Goal: Task Accomplishment & Management: Complete application form

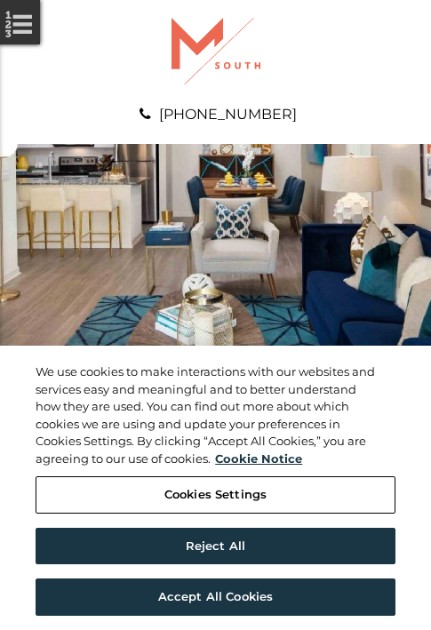
scroll to position [909, 0]
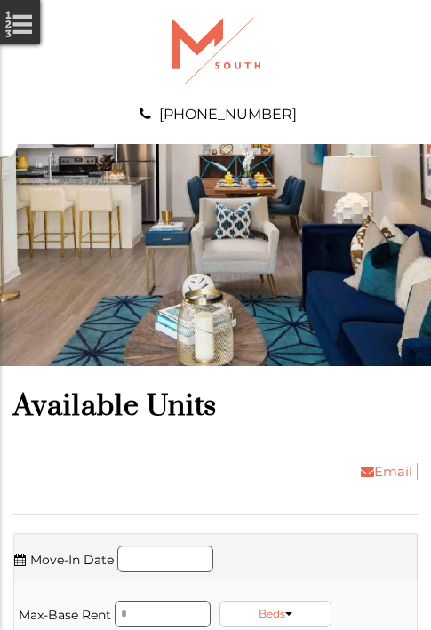
scroll to position [1211, 0]
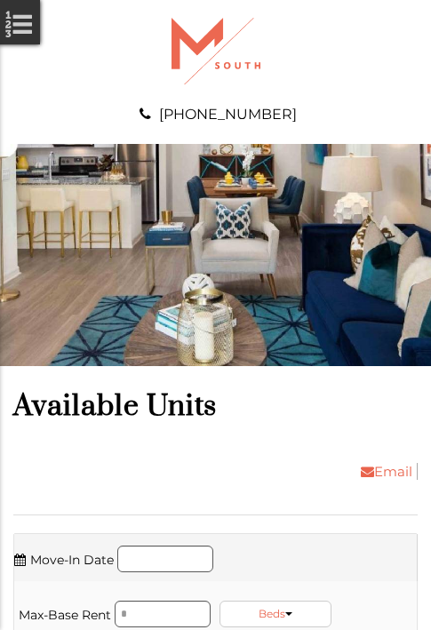
scroll to position [1628, 0]
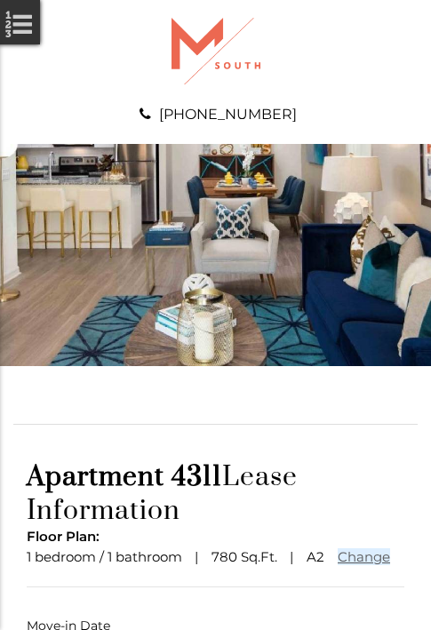
scroll to position [131, 0]
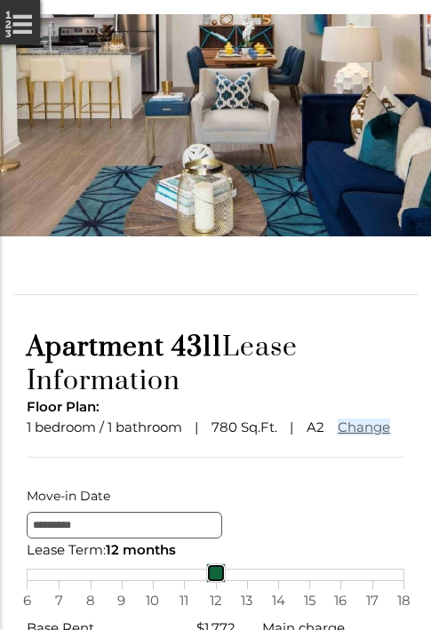
click at [215, 583] on link at bounding box center [216, 573] width 20 height 20
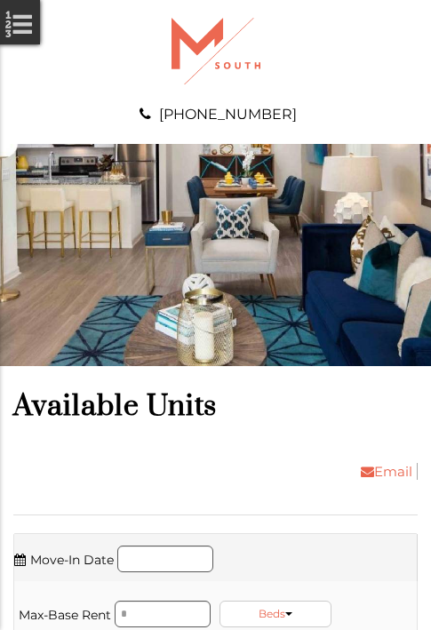
scroll to position [1931, 0]
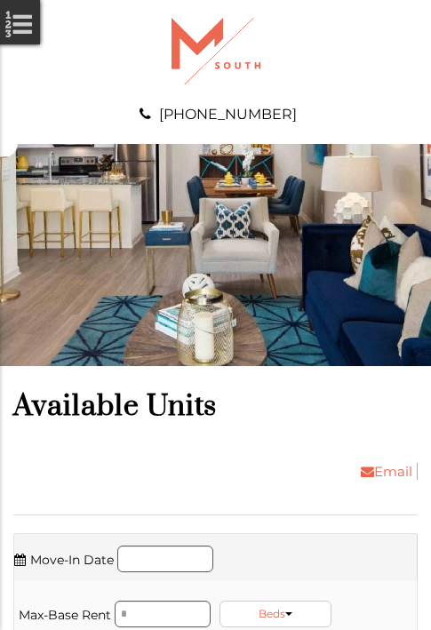
scroll to position [2234, 0]
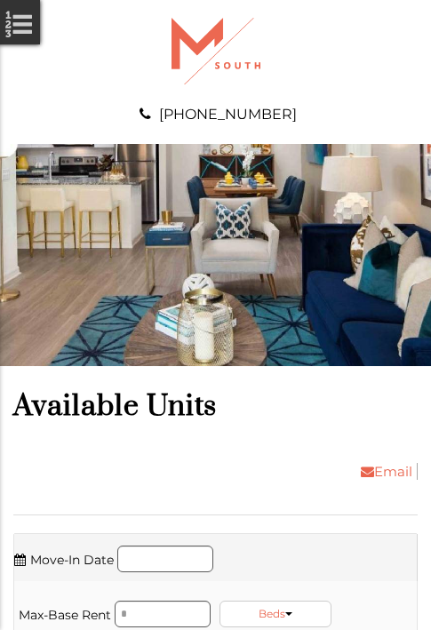
scroll to position [2537, 0]
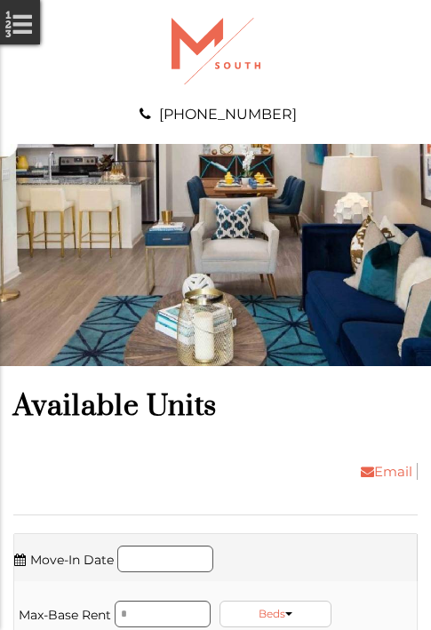
scroll to position [2953, 0]
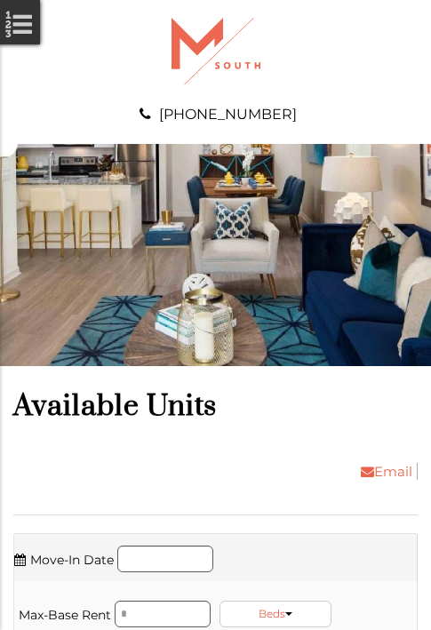
scroll to position [3256, 0]
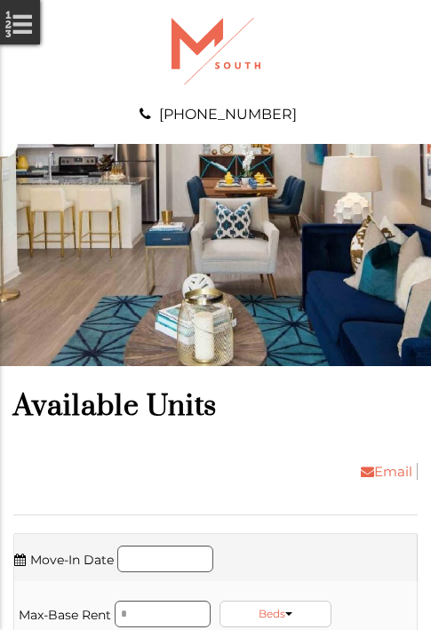
scroll to position [3559, 0]
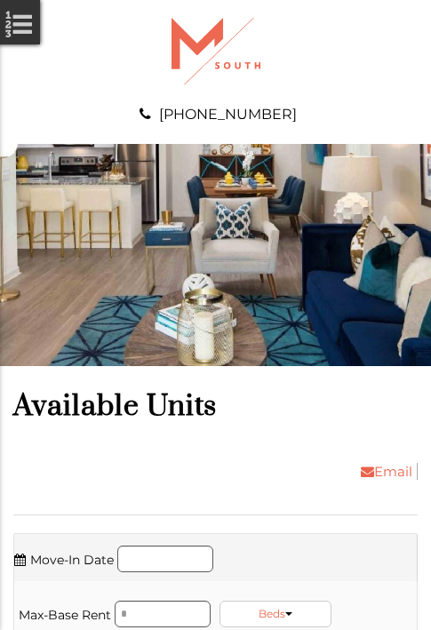
scroll to position [3862, 0]
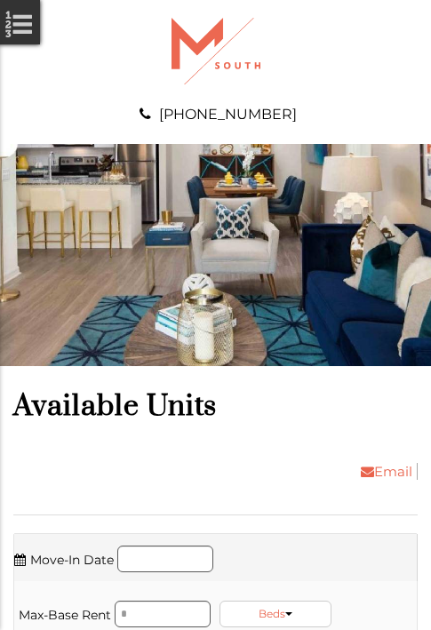
scroll to position [4165, 0]
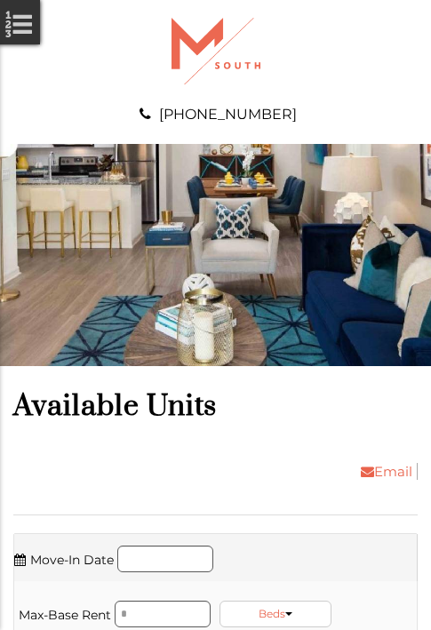
scroll to position [4581, 0]
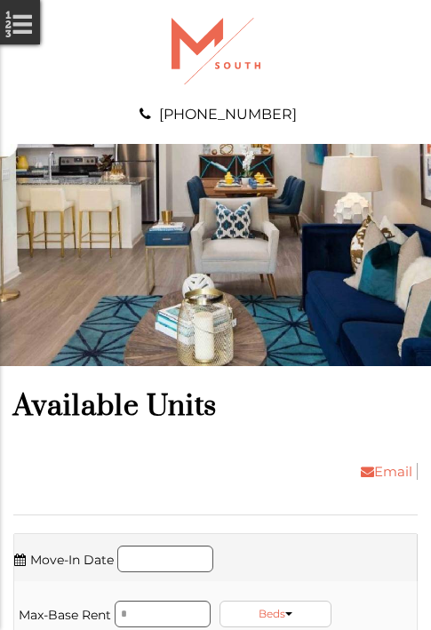
scroll to position [4998, 0]
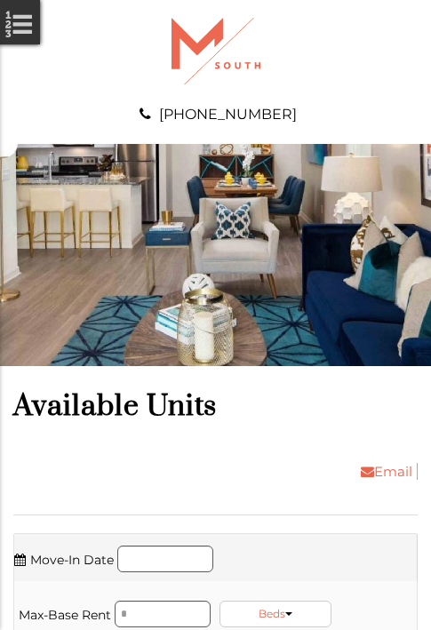
scroll to position [5300, 0]
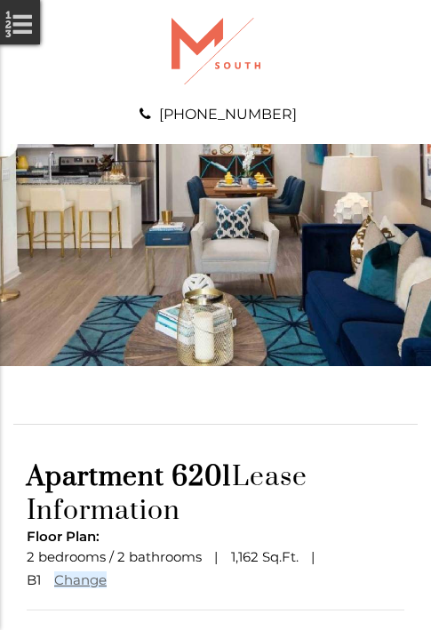
scroll to position [155, 0]
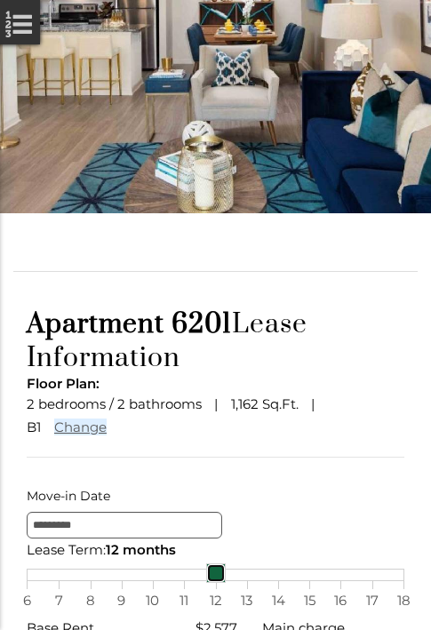
click at [215, 583] on link at bounding box center [216, 573] width 20 height 20
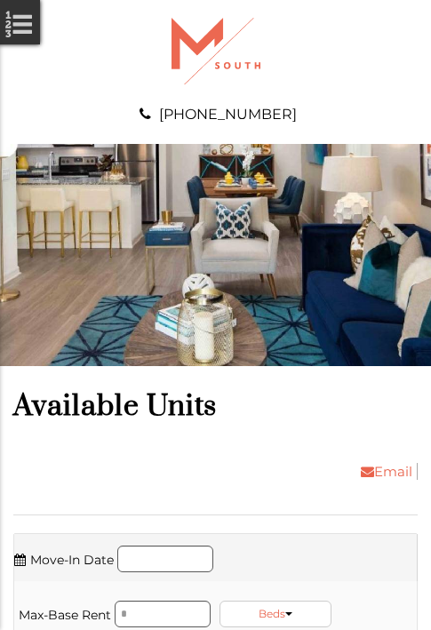
scroll to position [5603, 0]
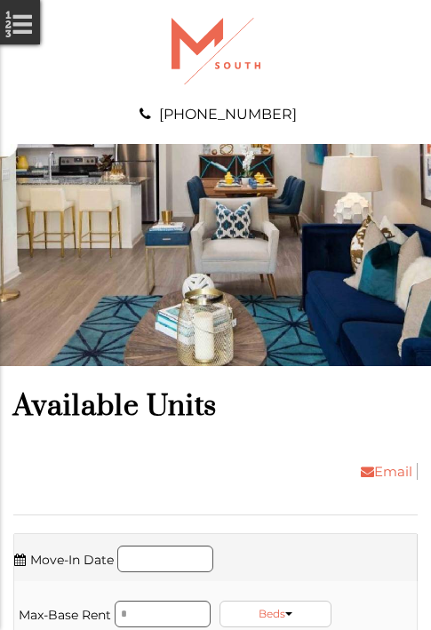
scroll to position [6209, 0]
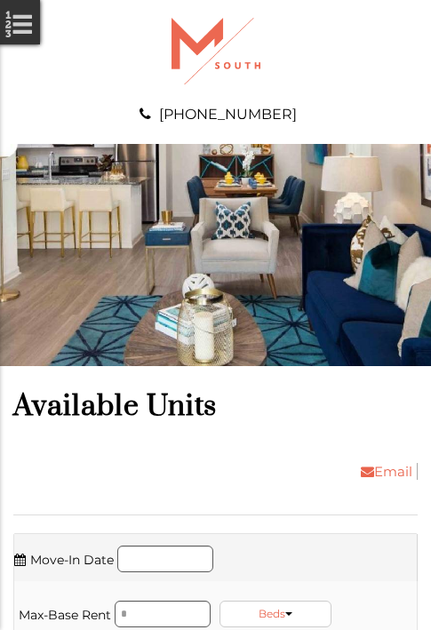
scroll to position [6626, 0]
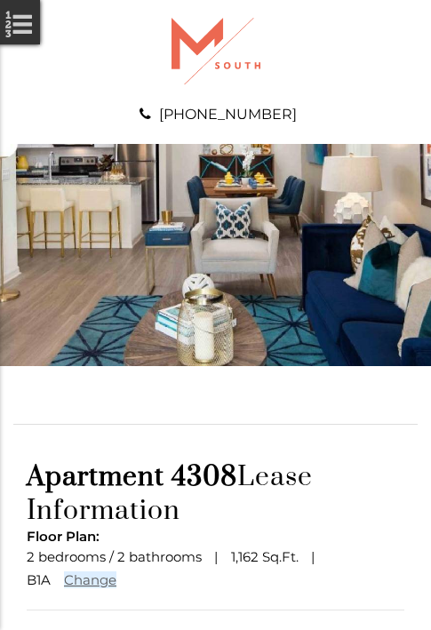
scroll to position [155, 0]
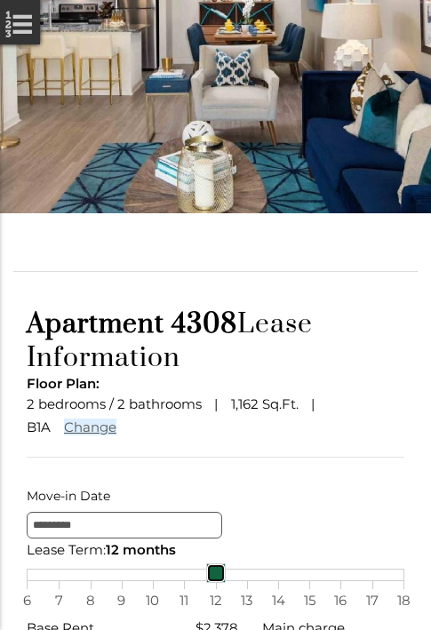
click at [215, 583] on link at bounding box center [216, 573] width 20 height 20
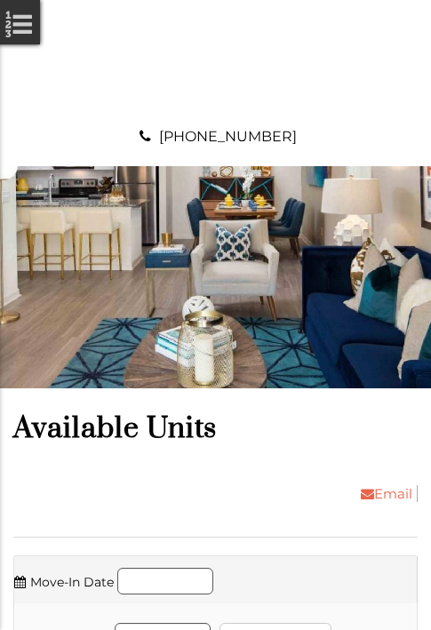
scroll to position [7042, 0]
